Goal: Information Seeking & Learning: Learn about a topic

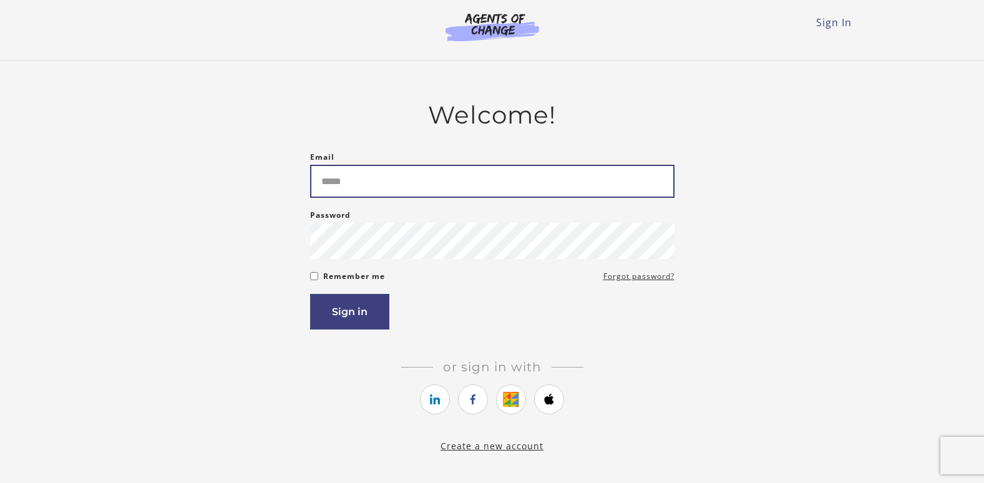
click at [408, 183] on input "Email" at bounding box center [492, 181] width 365 height 33
type input "**********"
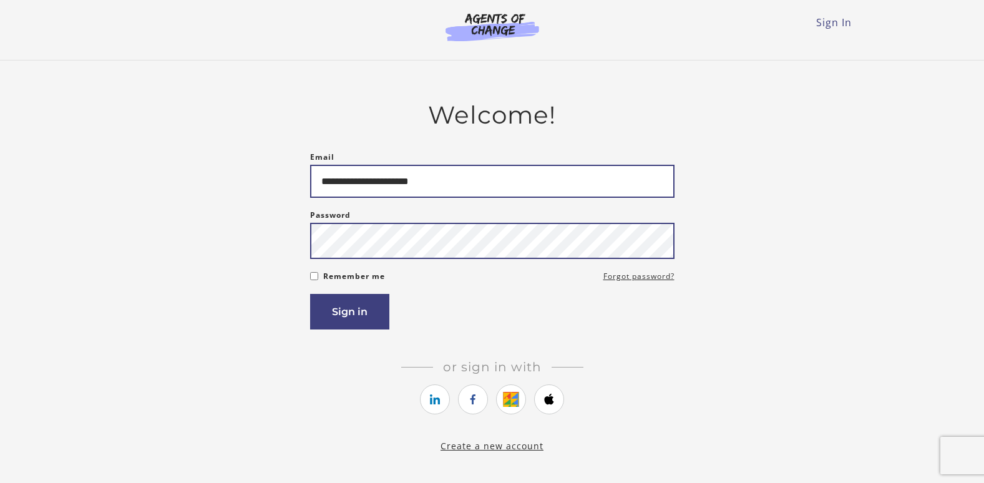
click at [310, 294] on button "Sign in" at bounding box center [349, 312] width 79 height 36
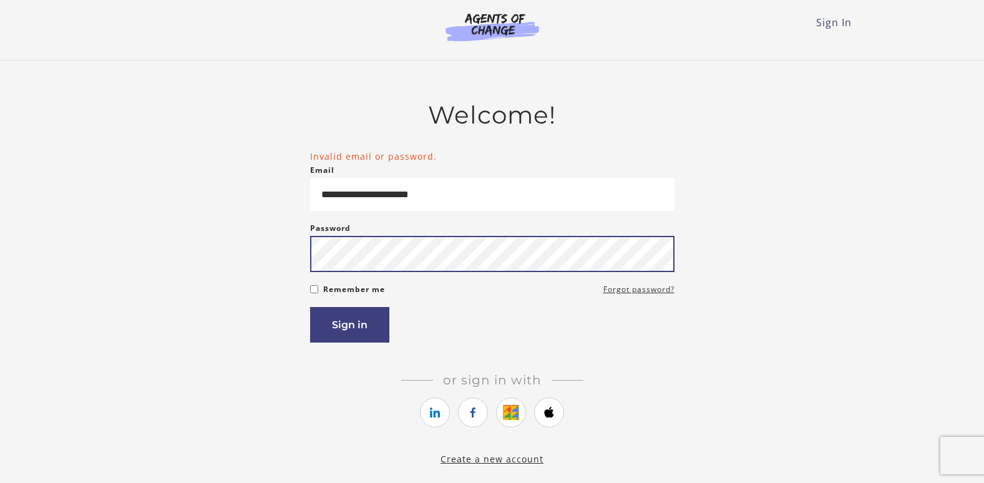
click at [310, 307] on button "Sign in" at bounding box center [349, 325] width 79 height 36
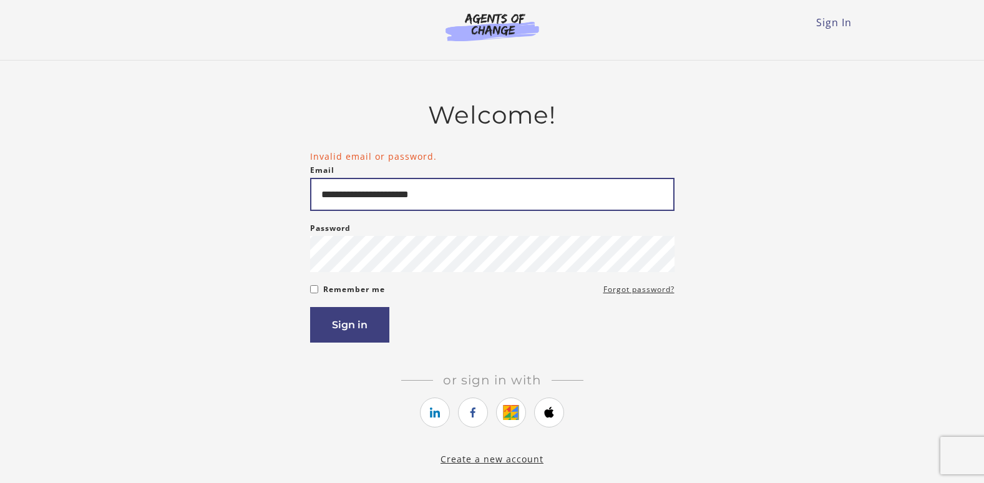
drag, startPoint x: 444, startPoint y: 195, endPoint x: 284, endPoint y: 199, distance: 159.8
click at [284, 199] on div "**********" at bounding box center [492, 283] width 729 height 366
click at [505, 197] on input "**********" at bounding box center [492, 194] width 365 height 33
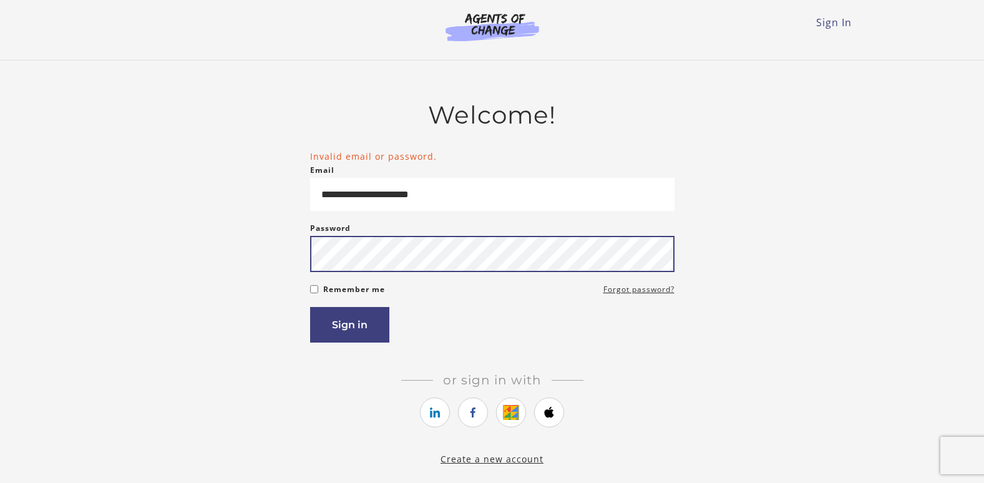
click at [310, 307] on button "Sign in" at bounding box center [349, 325] width 79 height 36
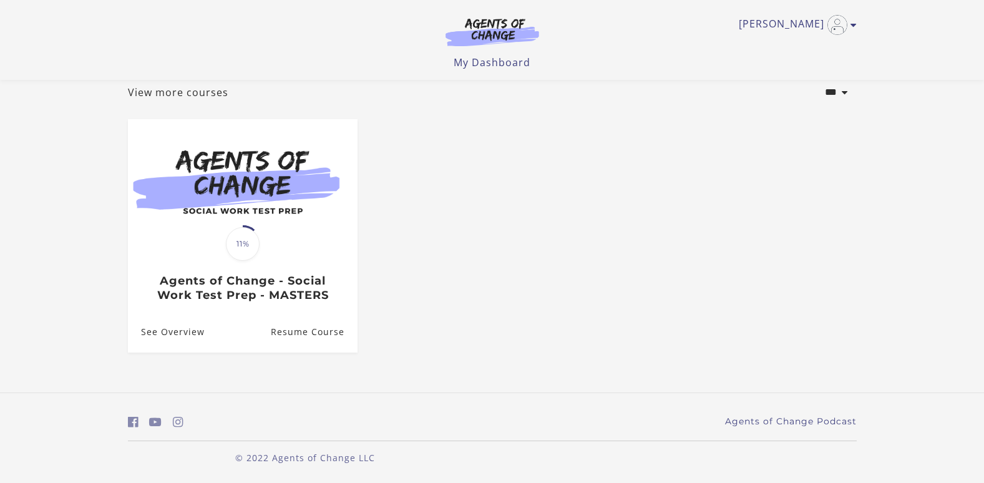
scroll to position [77, 0]
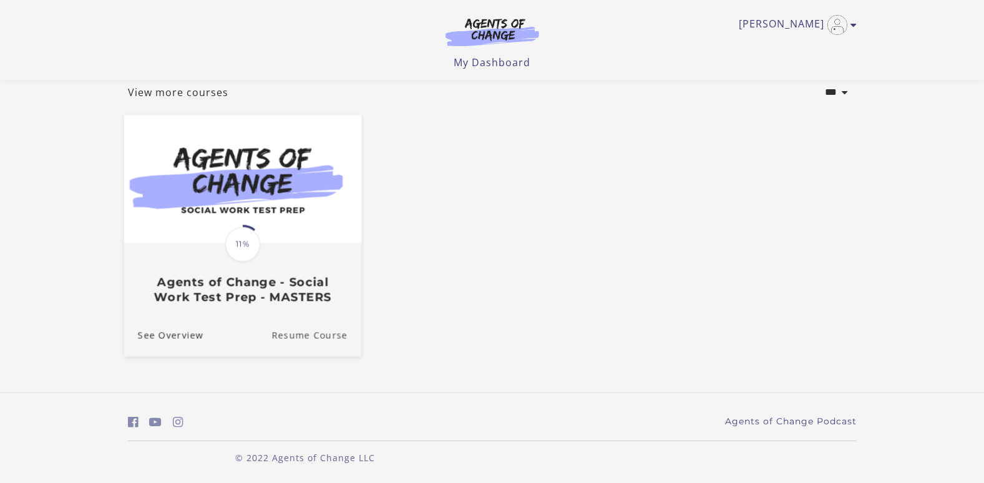
click at [305, 340] on link "Resume Course" at bounding box center [317, 336] width 90 height 42
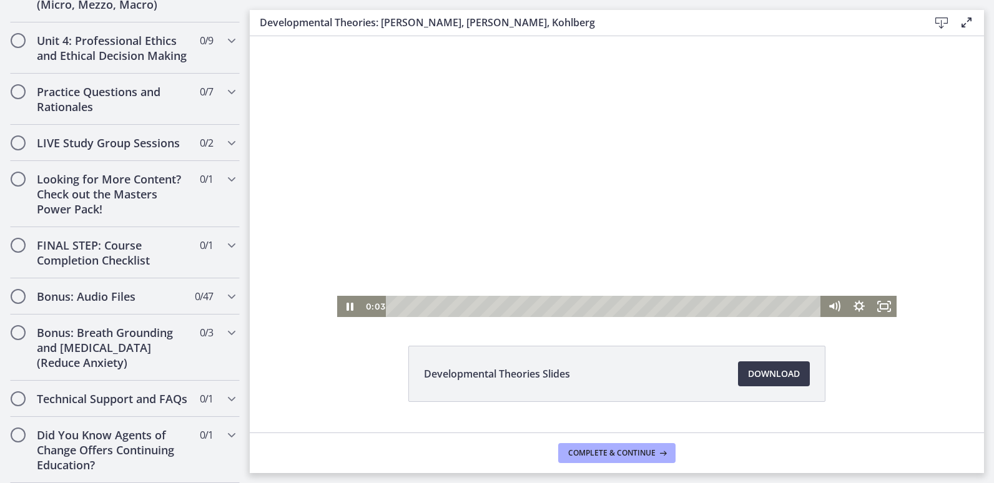
scroll to position [63, 0]
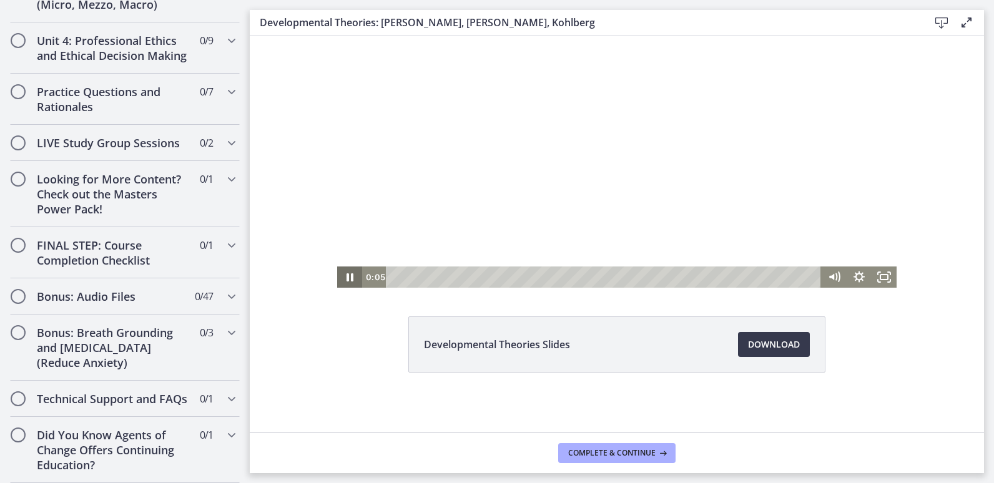
click at [341, 277] on icon "Pause" at bounding box center [349, 277] width 25 height 21
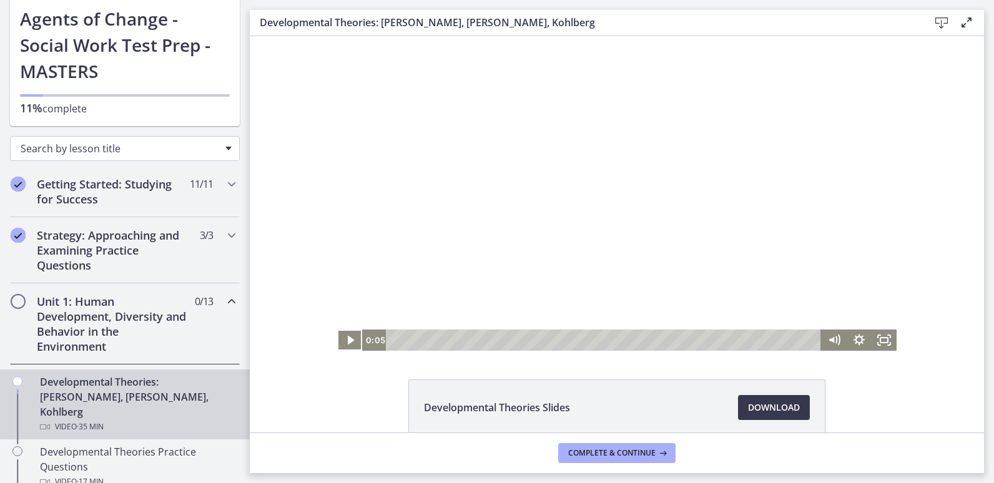
scroll to position [0, 0]
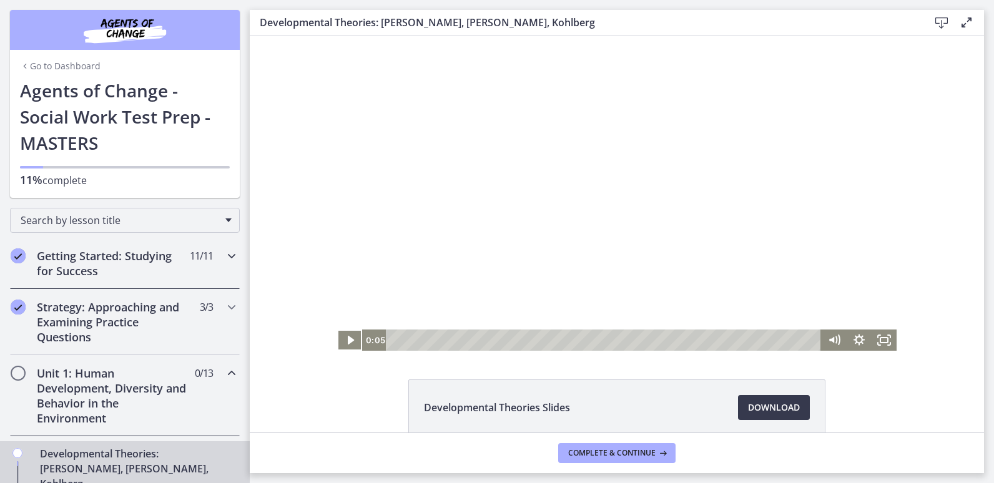
click at [144, 250] on h2 "Getting Started: Studying for Success" at bounding box center [113, 263] width 152 height 30
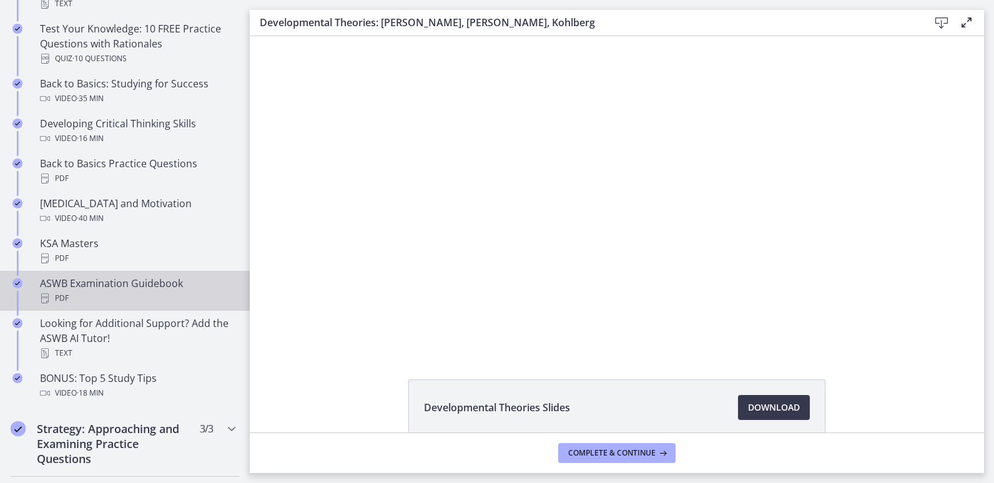
scroll to position [375, 0]
click at [110, 283] on div "ASWB Examination Guidebook PDF" at bounding box center [137, 289] width 195 height 30
